Goal: Task Accomplishment & Management: Use online tool/utility

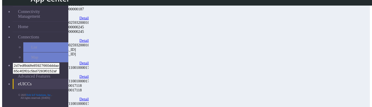
scroll to position [82, 0]
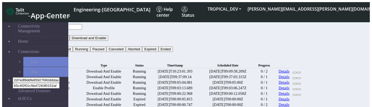
click at [50, 41] on button "Status" at bounding box center [42, 44] width 14 height 6
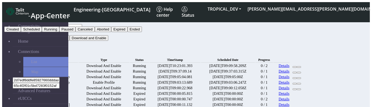
click at [127, 32] on button "Expired" at bounding box center [119, 29] width 16 height 6
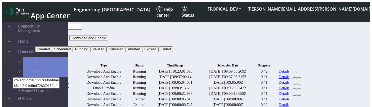
click at [51, 52] on button "Search" at bounding box center [42, 55] width 15 height 6
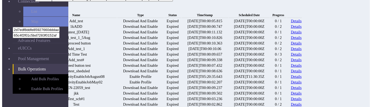
scroll to position [53, 0]
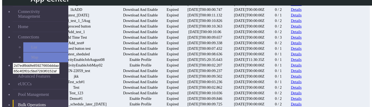
click at [302, 40] on link "Details" at bounding box center [296, 37] width 11 height 5
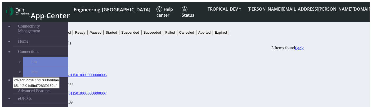
click at [50, 24] on button "Status" at bounding box center [42, 27] width 14 height 6
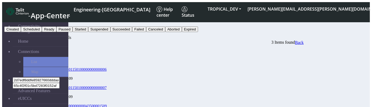
click at [146, 32] on button "Failed" at bounding box center [139, 29] width 14 height 6
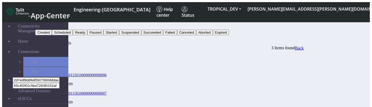
click at [51, 35] on button "Search" at bounding box center [42, 38] width 15 height 6
click at [55, 38] on button "button" at bounding box center [53, 39] width 4 height 2
click at [50, 24] on button "Status" at bounding box center [42, 27] width 14 height 6
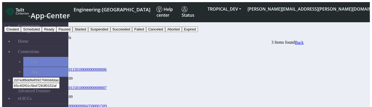
click at [146, 32] on button "Failed" at bounding box center [139, 29] width 14 height 6
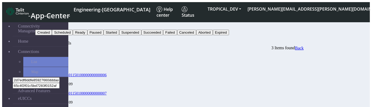
click at [51, 35] on button "Search" at bounding box center [42, 38] width 15 height 6
click at [49, 24] on button "Failed" at bounding box center [42, 27] width 14 height 6
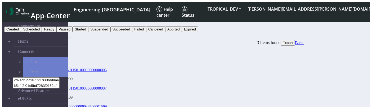
click at [56, 32] on button "Ready" at bounding box center [49, 29] width 15 height 6
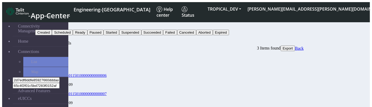
click at [51, 35] on button "Search" at bounding box center [42, 38] width 15 height 6
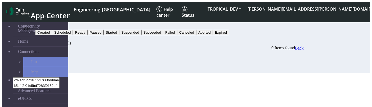
click at [53, 39] on icon "button" at bounding box center [53, 39] width 0 height 0
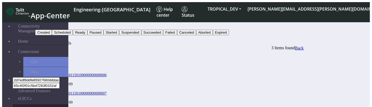
scroll to position [29, 0]
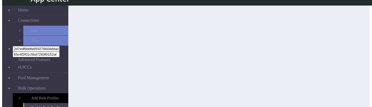
scroll to position [60, 0]
click at [355, 100] on button "Next" at bounding box center [360, 103] width 11 height 6
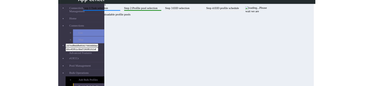
scroll to position [0, 0]
